Goal: Check status: Check status

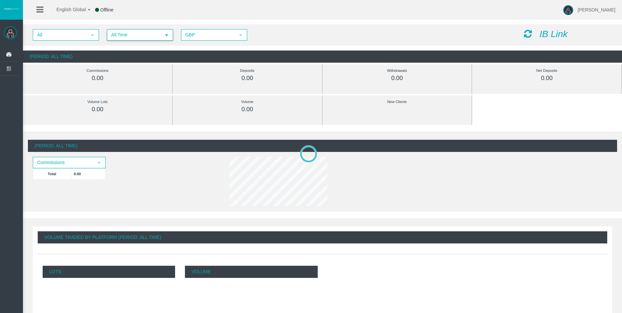
click at [135, 37] on span "All Time" at bounding box center [133, 35] width 53 height 10
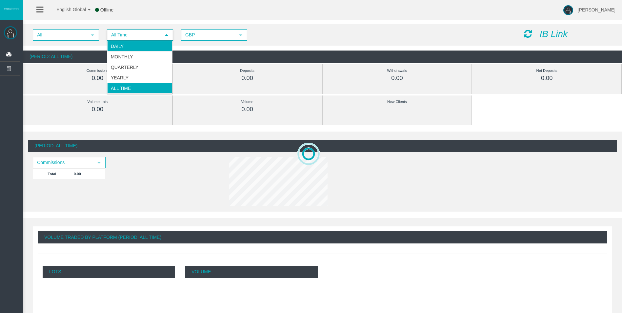
click at [134, 42] on li "Daily" at bounding box center [139, 46] width 65 height 10
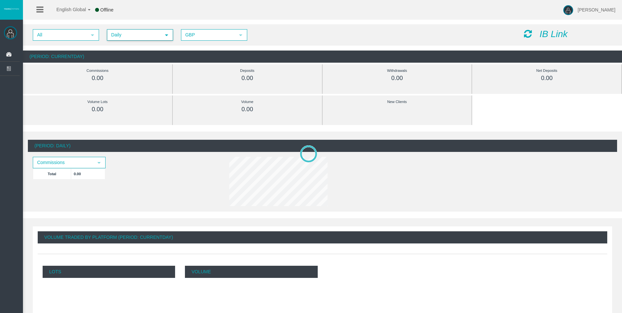
click at [528, 33] on icon at bounding box center [528, 33] width 8 height 9
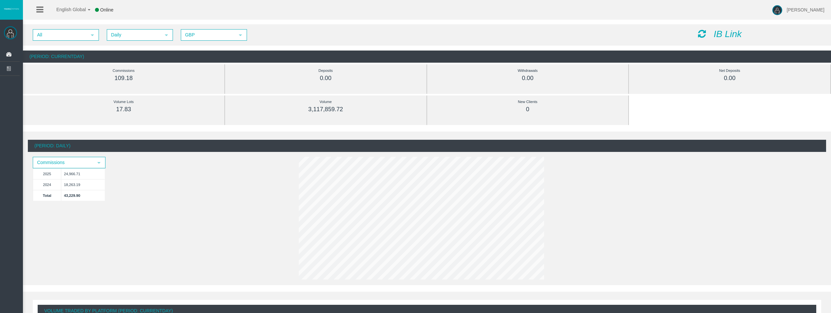
click at [45, 10] on li at bounding box center [40, 10] width 10 height 20
click at [36, 9] on icon at bounding box center [39, 10] width 7 height 8
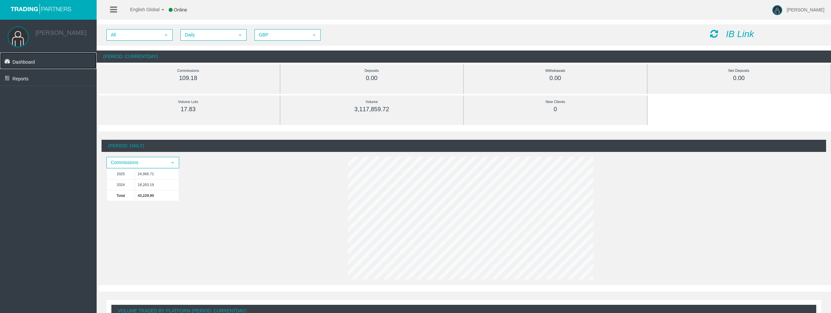
click at [39, 68] on link "Dashboard" at bounding box center [48, 60] width 97 height 16
click at [33, 78] on link "Reports" at bounding box center [48, 77] width 97 height 16
click at [114, 15] on link at bounding box center [113, 10] width 7 height 20
